Goal: Transaction & Acquisition: Purchase product/service

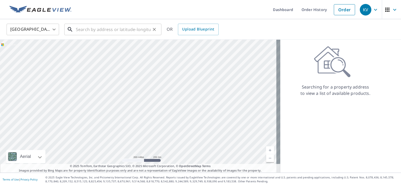
click at [99, 31] on input "text" at bounding box center [113, 29] width 75 height 15
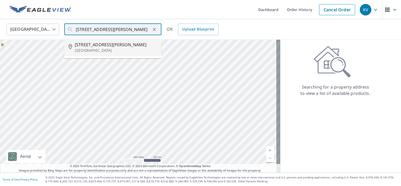
type input "[STREET_ADDRESS][PERSON_NAME]"
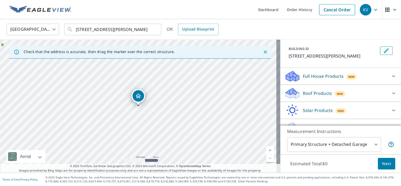
click at [304, 96] on p "Roof Products" at bounding box center [317, 93] width 29 height 6
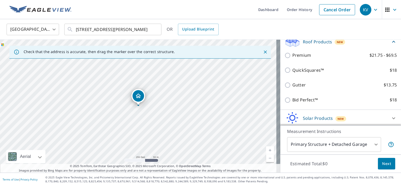
scroll to position [79, 0]
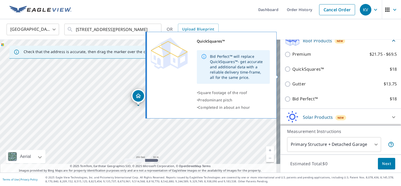
click at [285, 72] on input "QuickSquares™ $18" at bounding box center [289, 69] width 8 height 6
checkbox input "true"
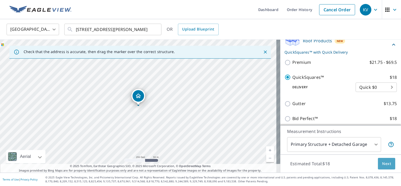
click at [382, 164] on span "Next" at bounding box center [386, 163] width 9 height 7
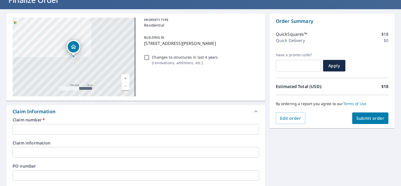
scroll to position [79, 0]
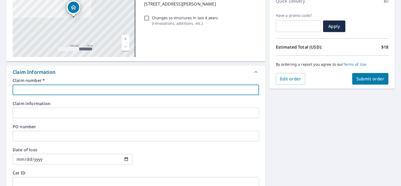
paste input "2214374"
type input "2214374"
checkbox input "true"
type input "2214374"
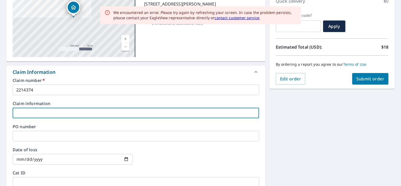
paste input "2214374"
type input "2214374"
checkbox input "true"
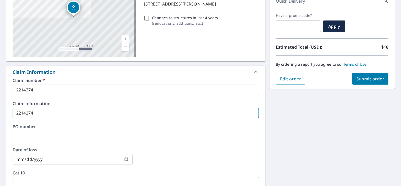
type input "2214374"
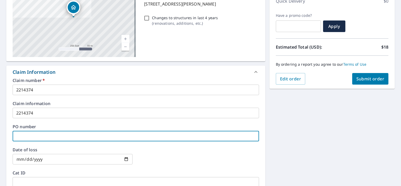
paste input "2214374"
type input "2214374"
checkbox input "true"
type input "2214374"
click at [368, 79] on span "Submit order" at bounding box center [371, 79] width 28 height 6
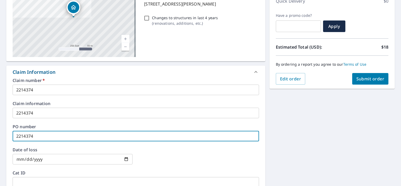
checkbox input "true"
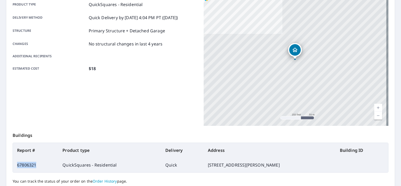
drag, startPoint x: 37, startPoint y: 165, endPoint x: 17, endPoint y: 162, distance: 19.6
click at [17, 162] on td "67806321" at bounding box center [35, 165] width 45 height 15
copy td "67806321"
